Goal: Find specific page/section: Find specific page/section

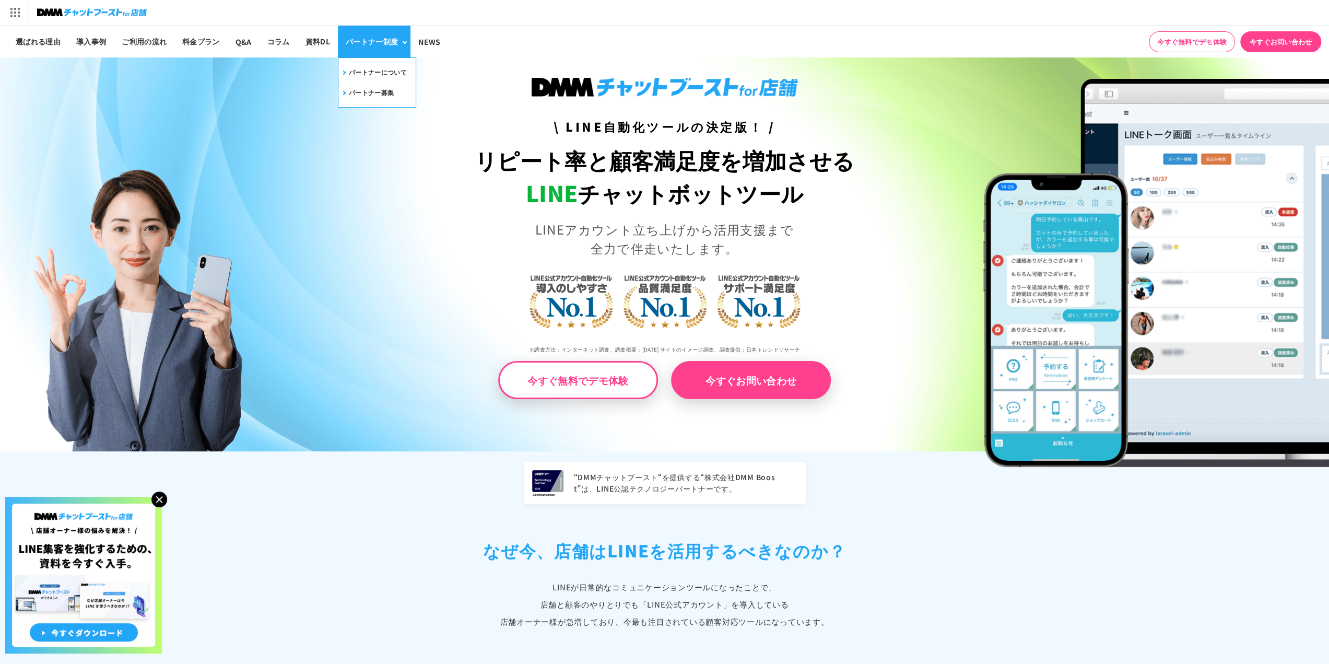
click at [366, 41] on div "パートナー制度" at bounding box center [372, 41] width 52 height 11
click at [375, 74] on link "パートナーについて" at bounding box center [373, 72] width 66 height 16
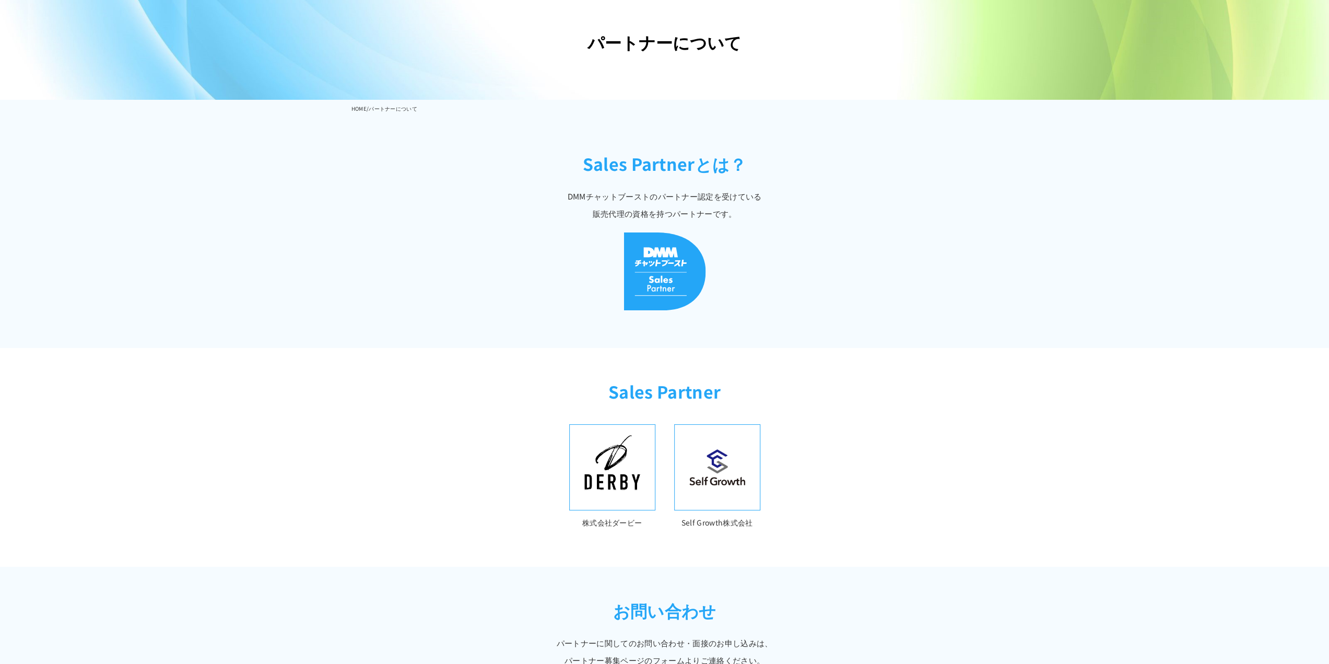
scroll to position [261, 0]
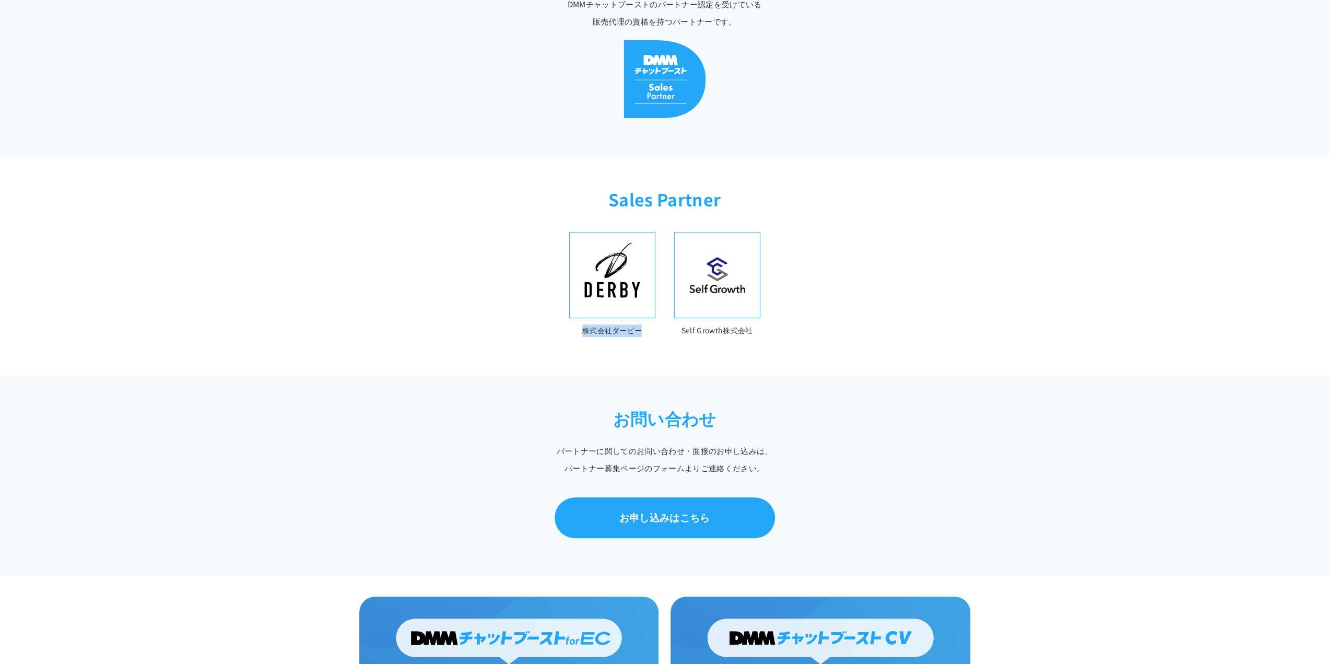
drag, startPoint x: 579, startPoint y: 329, endPoint x: 663, endPoint y: 326, distance: 84.1
click at [663, 326] on ul "株式会社ダービー Self Growth株式会社" at bounding box center [664, 284] width 191 height 105
copy p "株式会社ダービー"
